Goal: Information Seeking & Learning: Learn about a topic

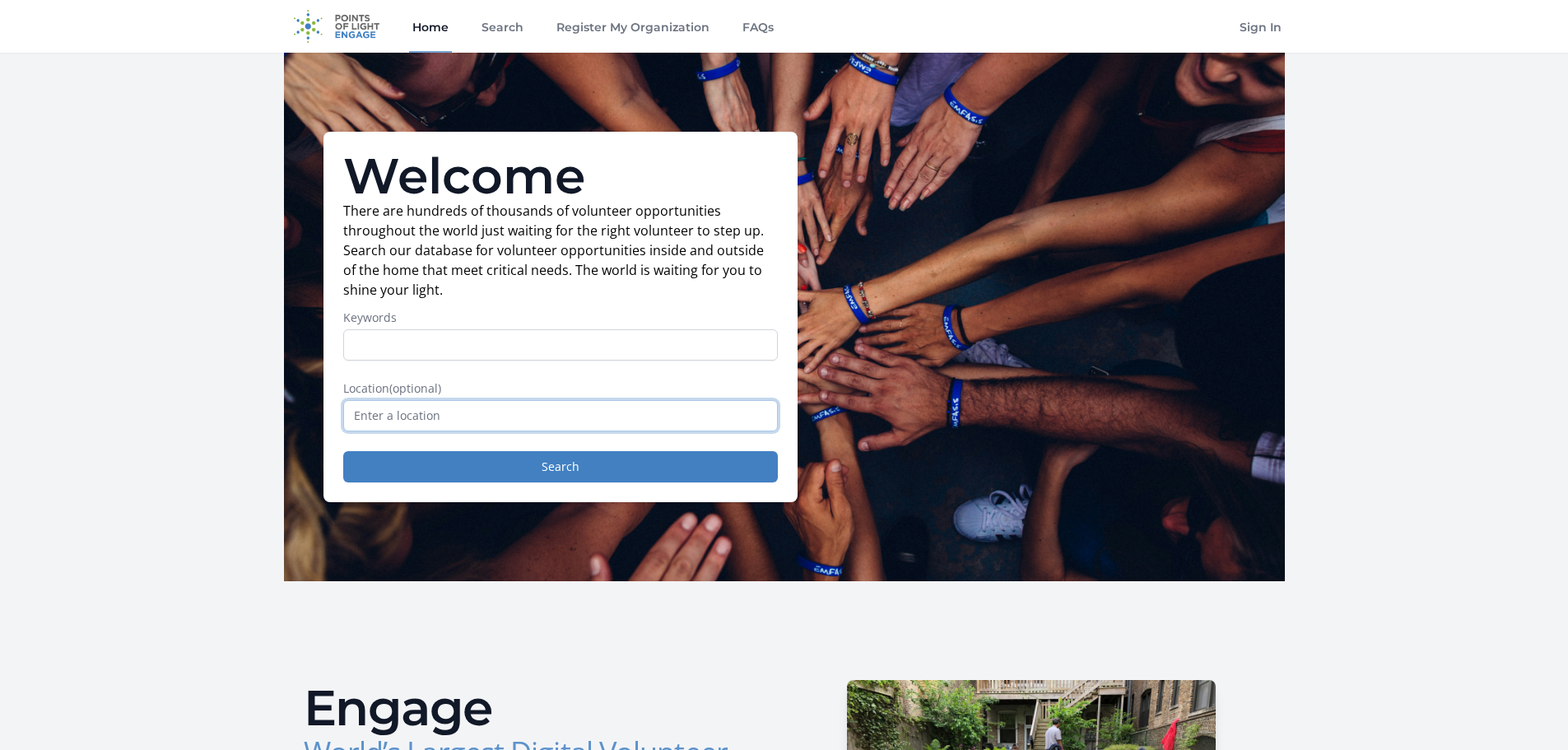
click at [442, 422] on input "text" at bounding box center [561, 416] width 435 height 32
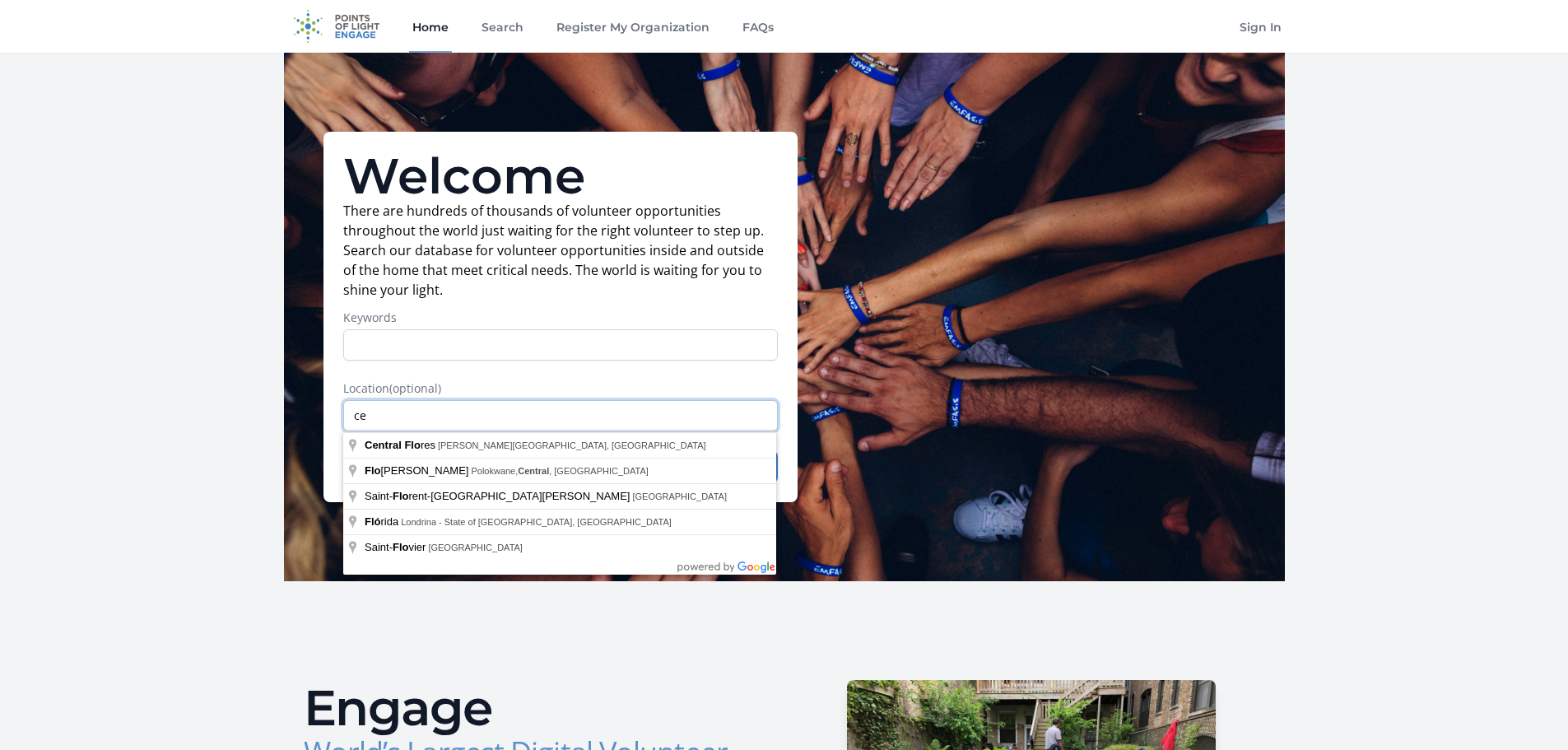
type input "c"
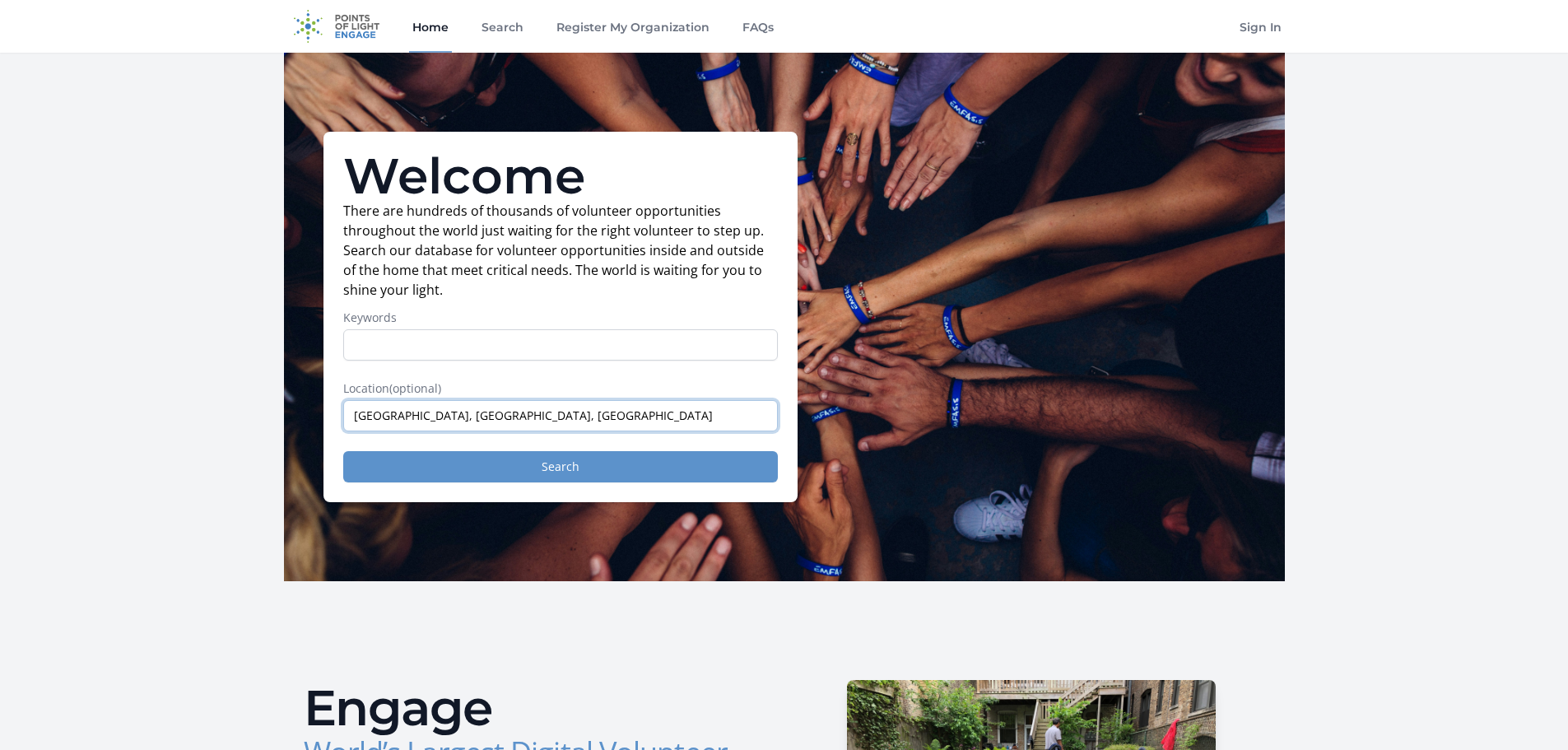
type input "[GEOGRAPHIC_DATA], [GEOGRAPHIC_DATA], [GEOGRAPHIC_DATA]"
click at [515, 458] on button "Search" at bounding box center [561, 467] width 435 height 32
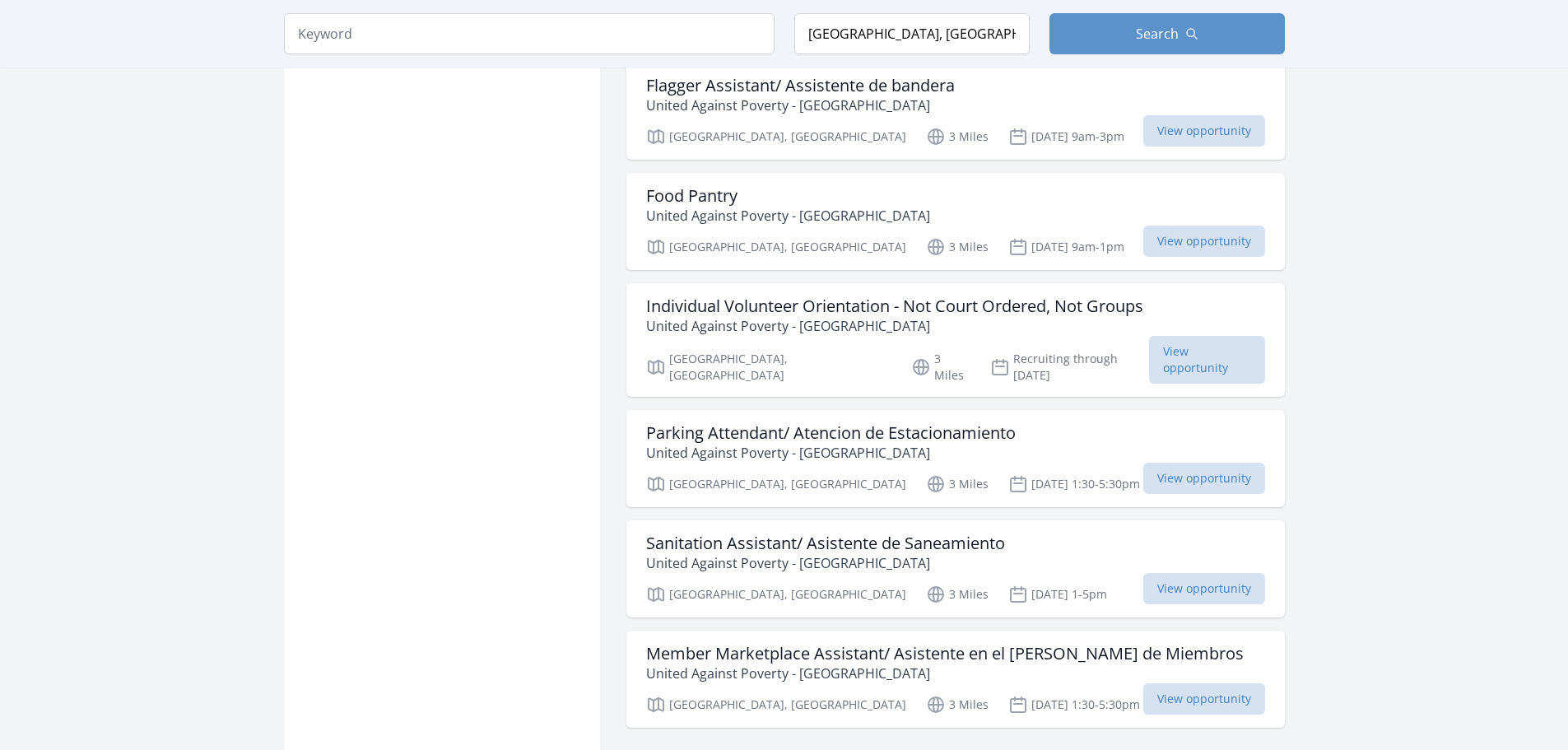
scroll to position [1811, 0]
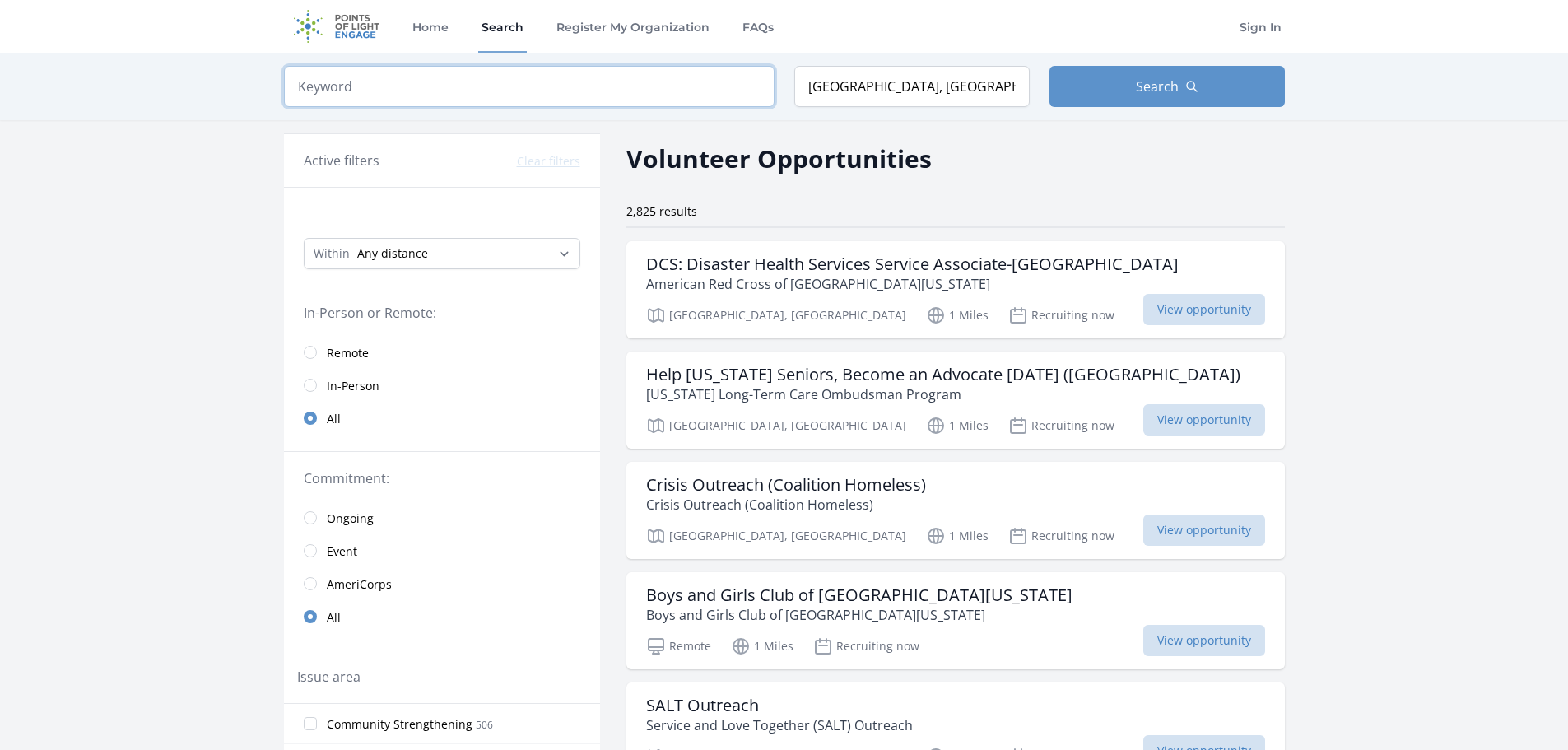
click at [524, 84] on input "search" at bounding box center [529, 86] width 491 height 41
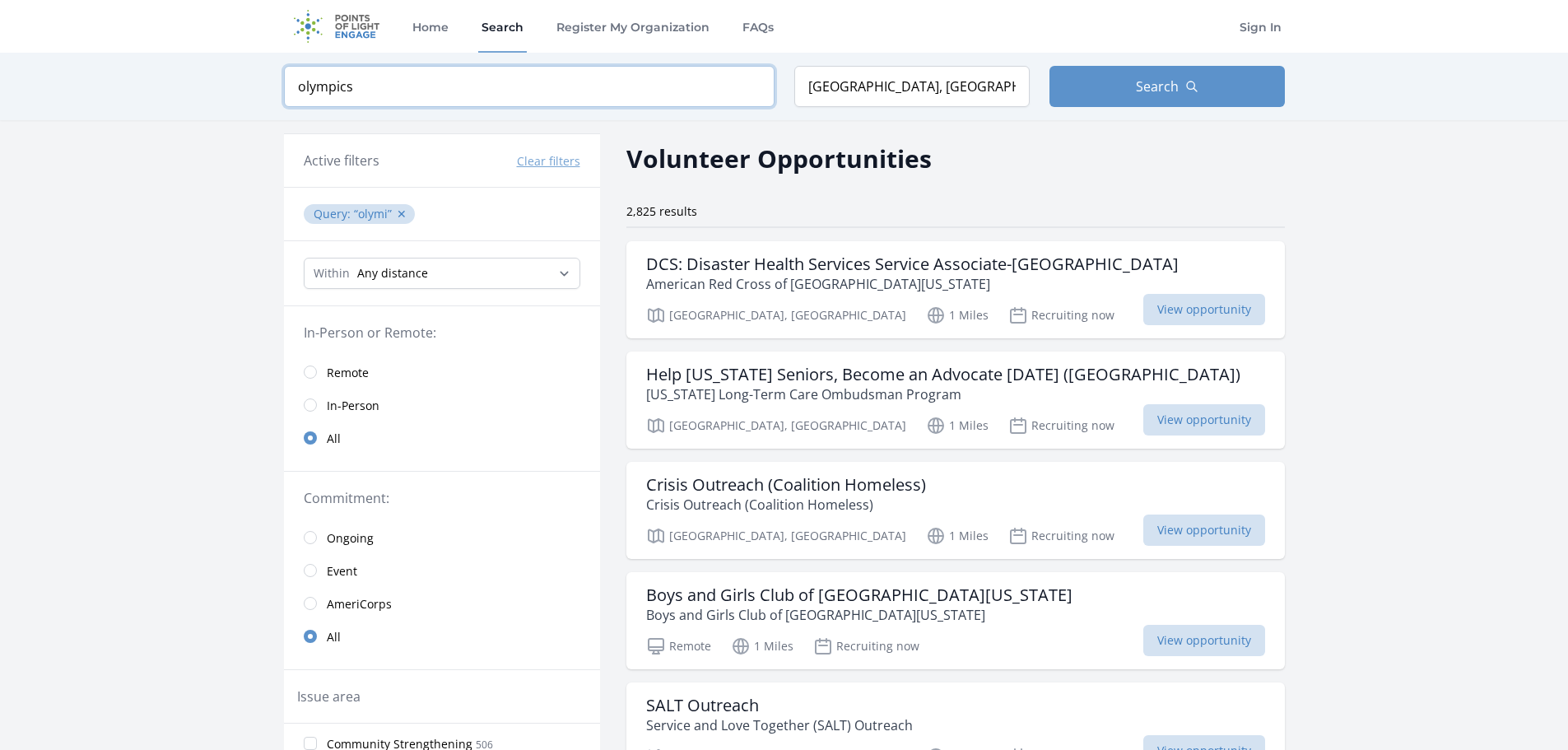
type input "olympics"
click button "submit" at bounding box center [0, 0] width 0 height 0
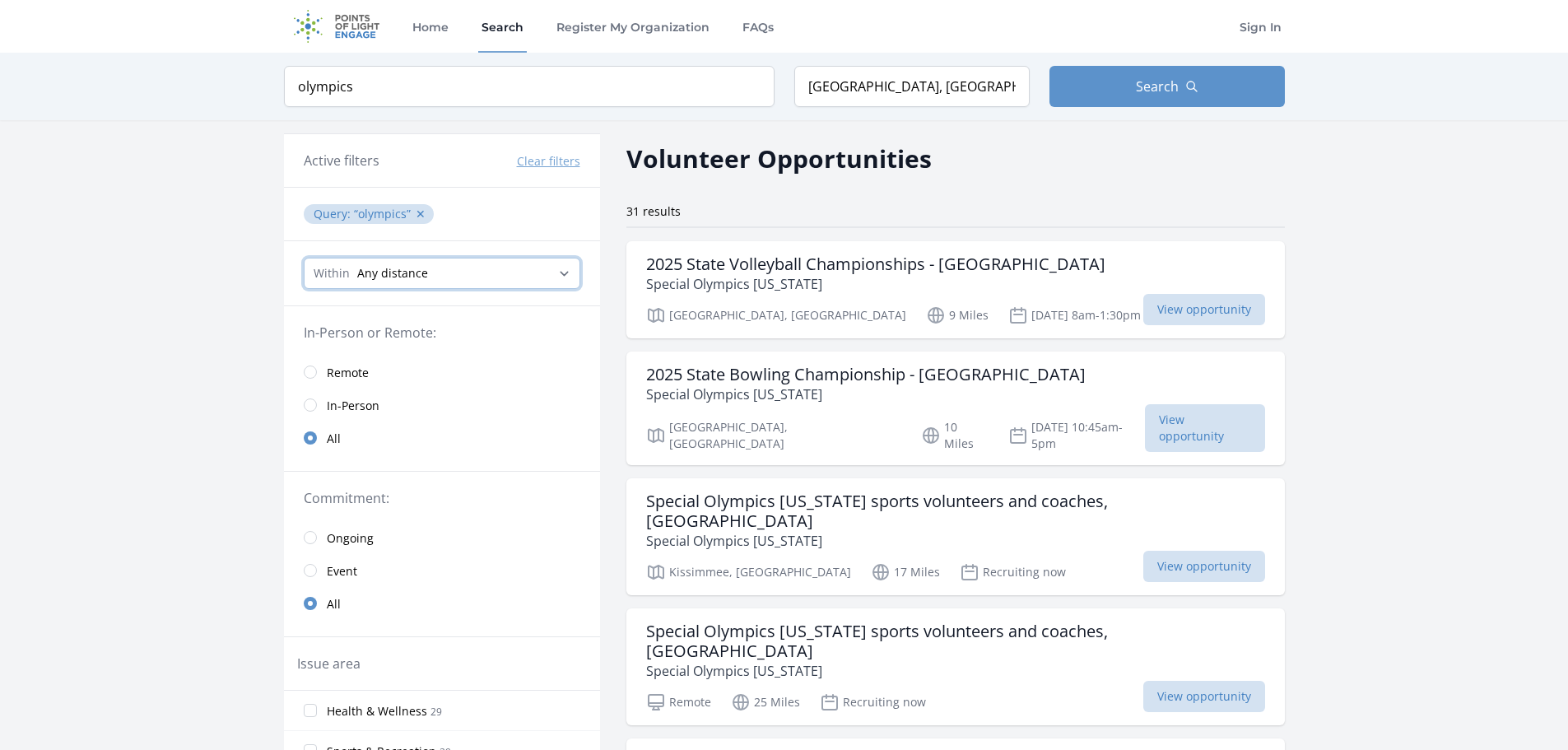
click at [432, 275] on select "Any distance , 5 Miles , 20 Miles , 50 Miles , 100 Miles" at bounding box center [442, 273] width 277 height 32
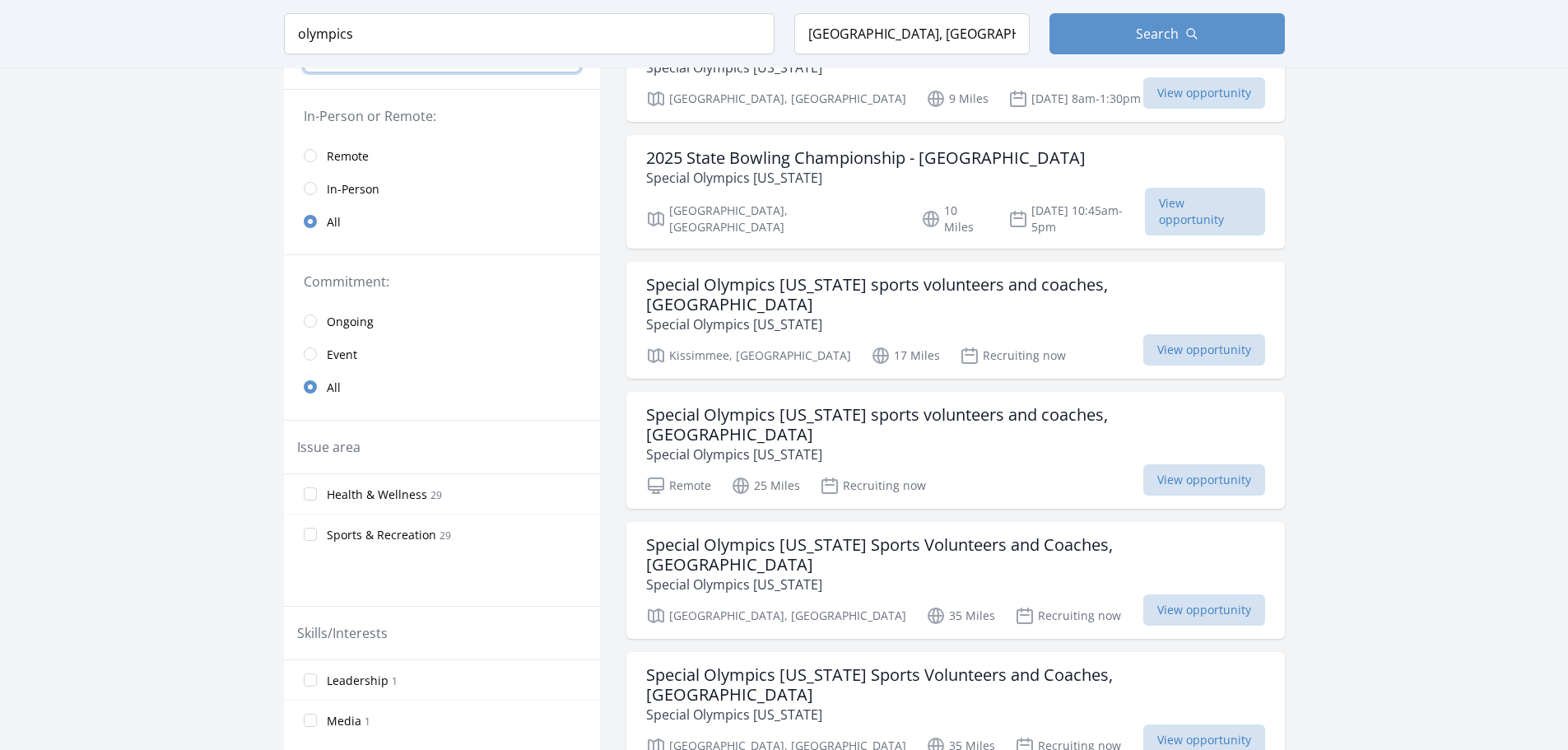
scroll to position [247, 0]
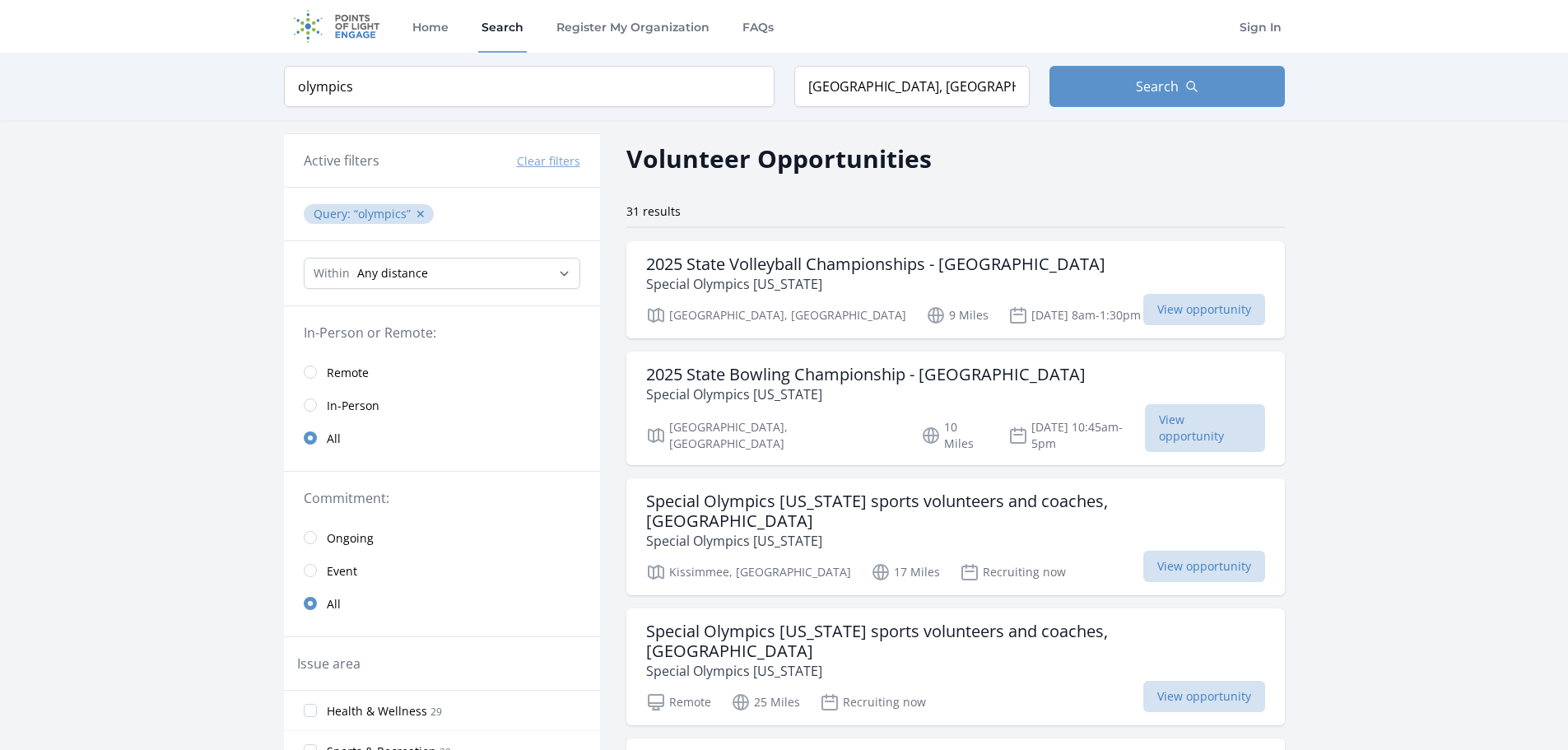
drag, startPoint x: 1389, startPoint y: 302, endPoint x: 1349, endPoint y: -9, distance: 313.6
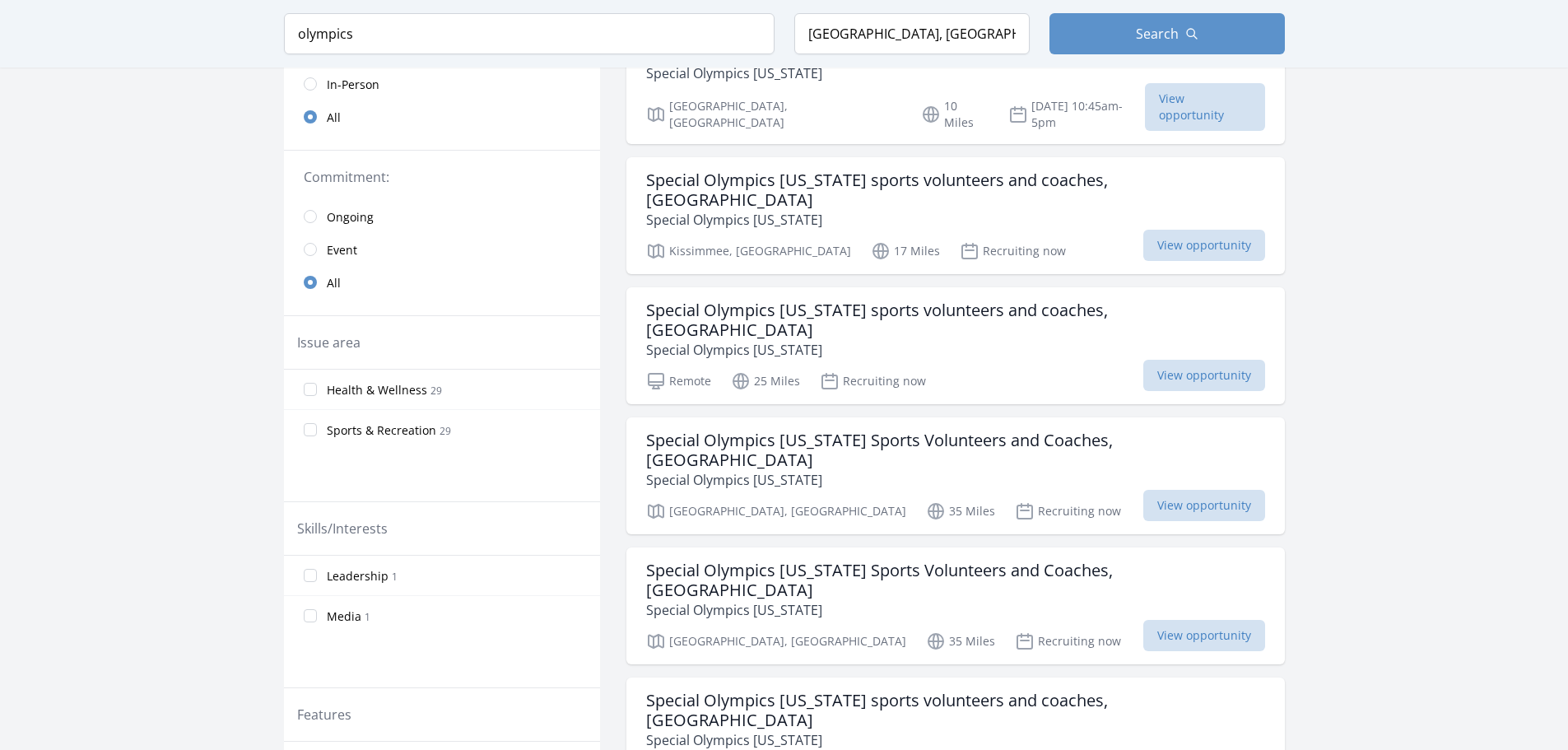
scroll to position [412, 0]
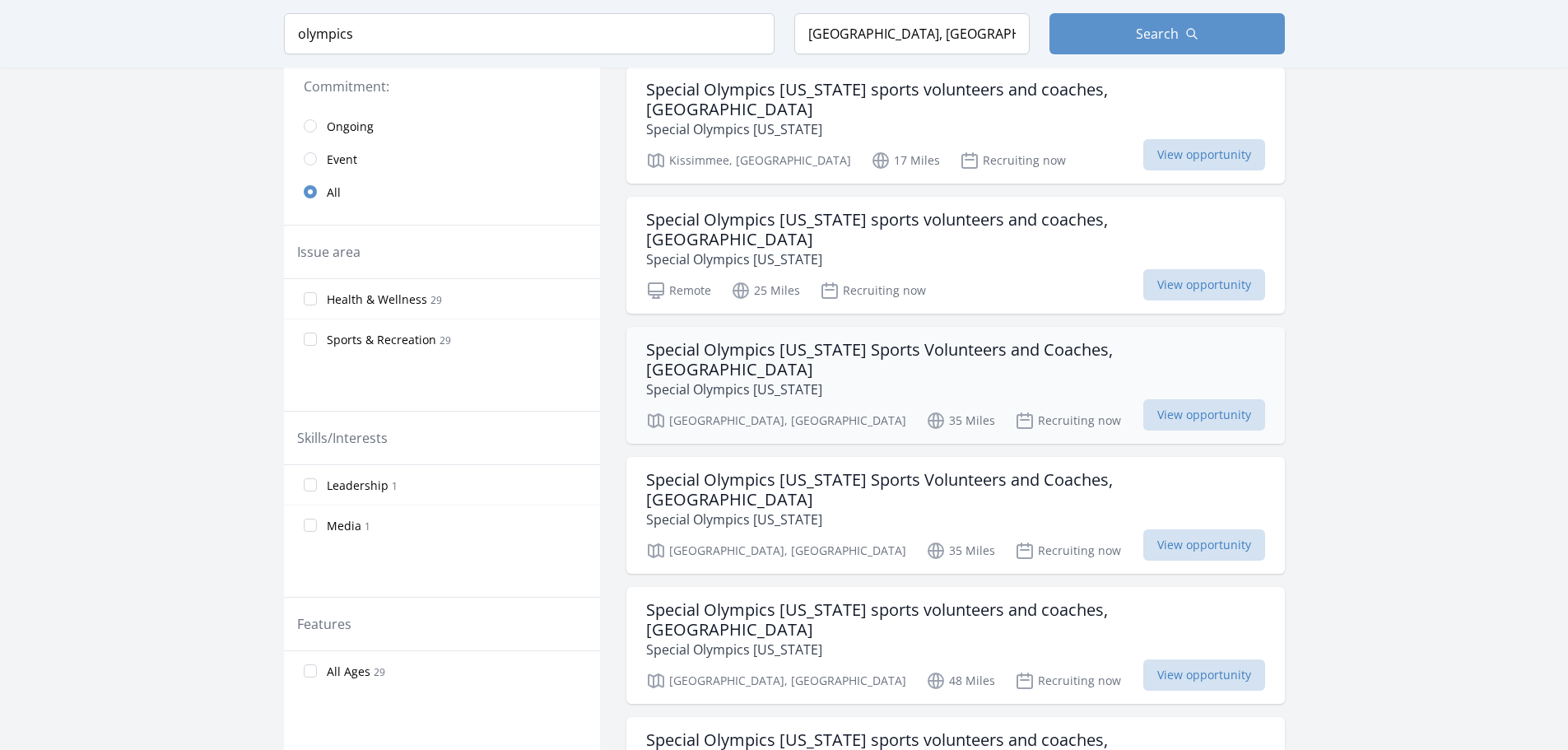
click at [911, 379] on p "Special Olympics Florida" at bounding box center [955, 389] width 619 height 20
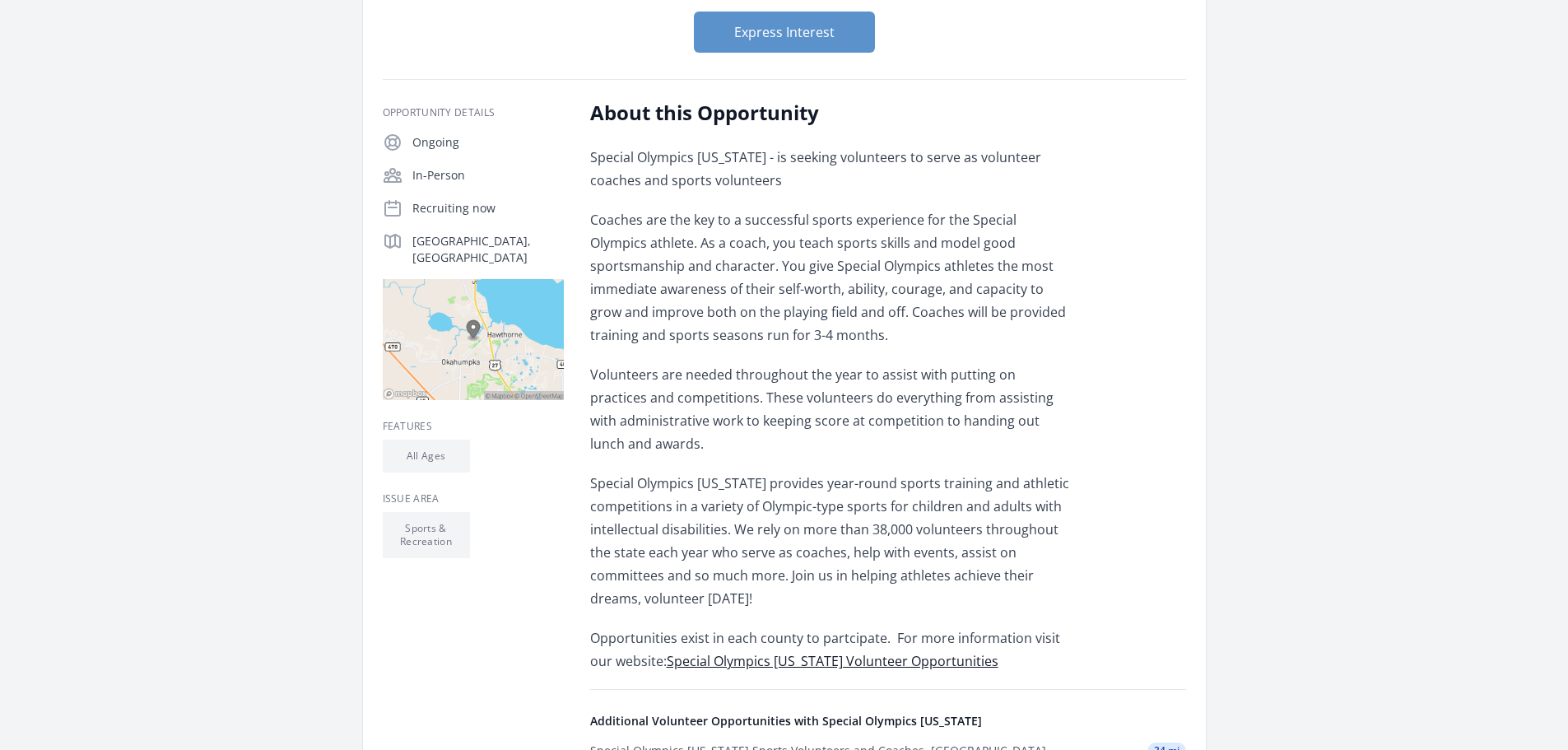
scroll to position [247, 0]
